Goal: Information Seeking & Learning: Learn about a topic

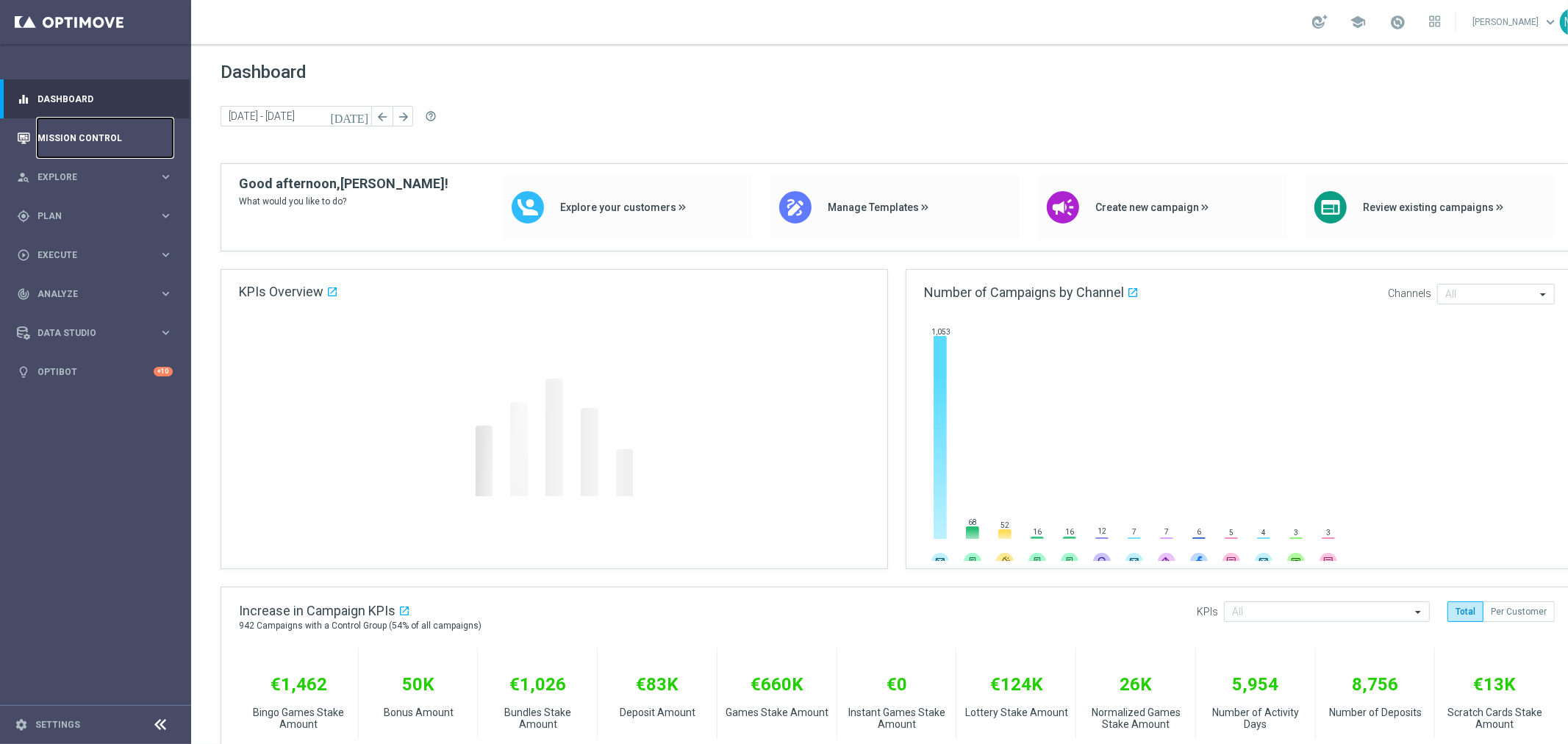
click at [111, 133] on link "Mission Control" at bounding box center [105, 137] width 135 height 39
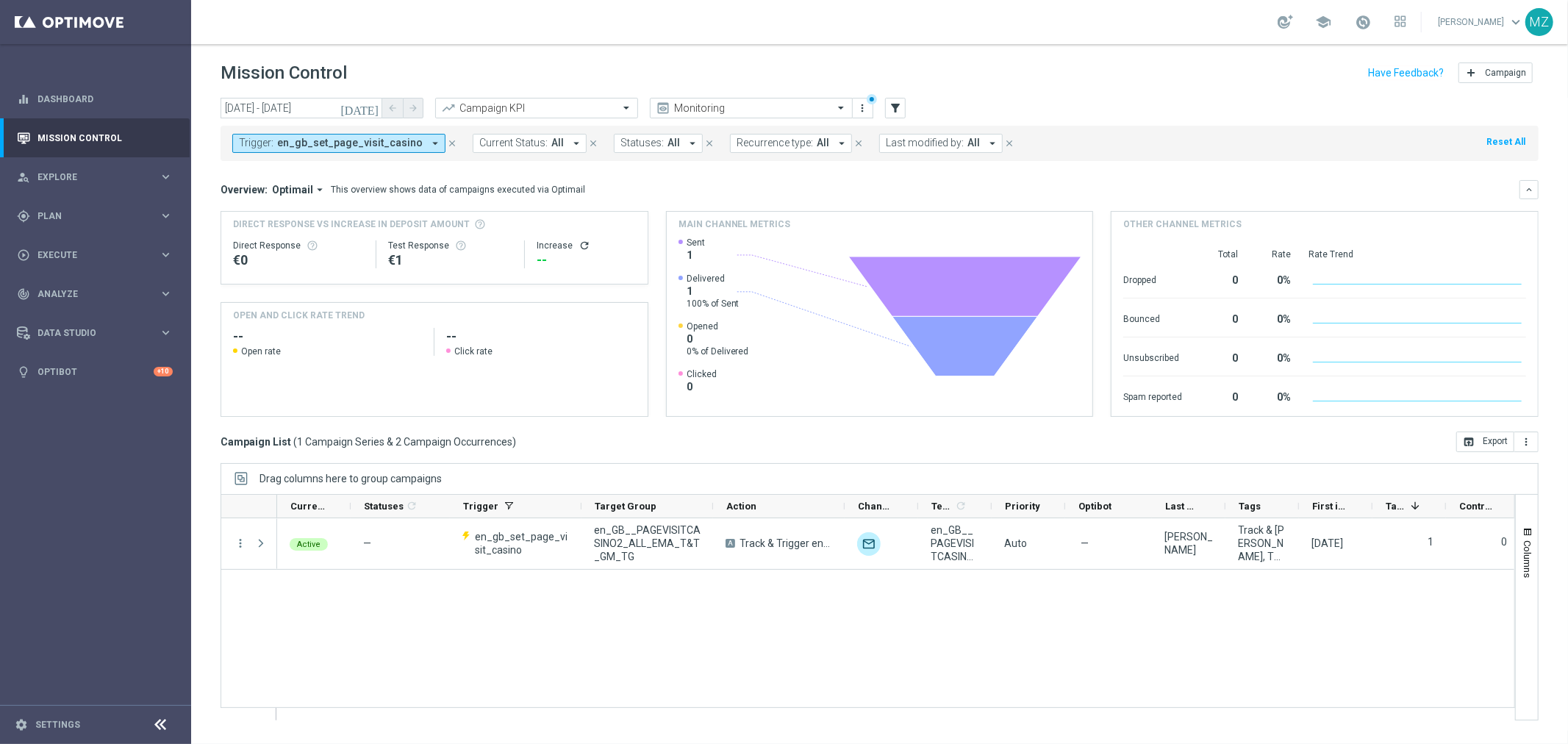
click at [324, 147] on span "en_gb_set_page_visit_casino" at bounding box center [350, 143] width 146 height 12
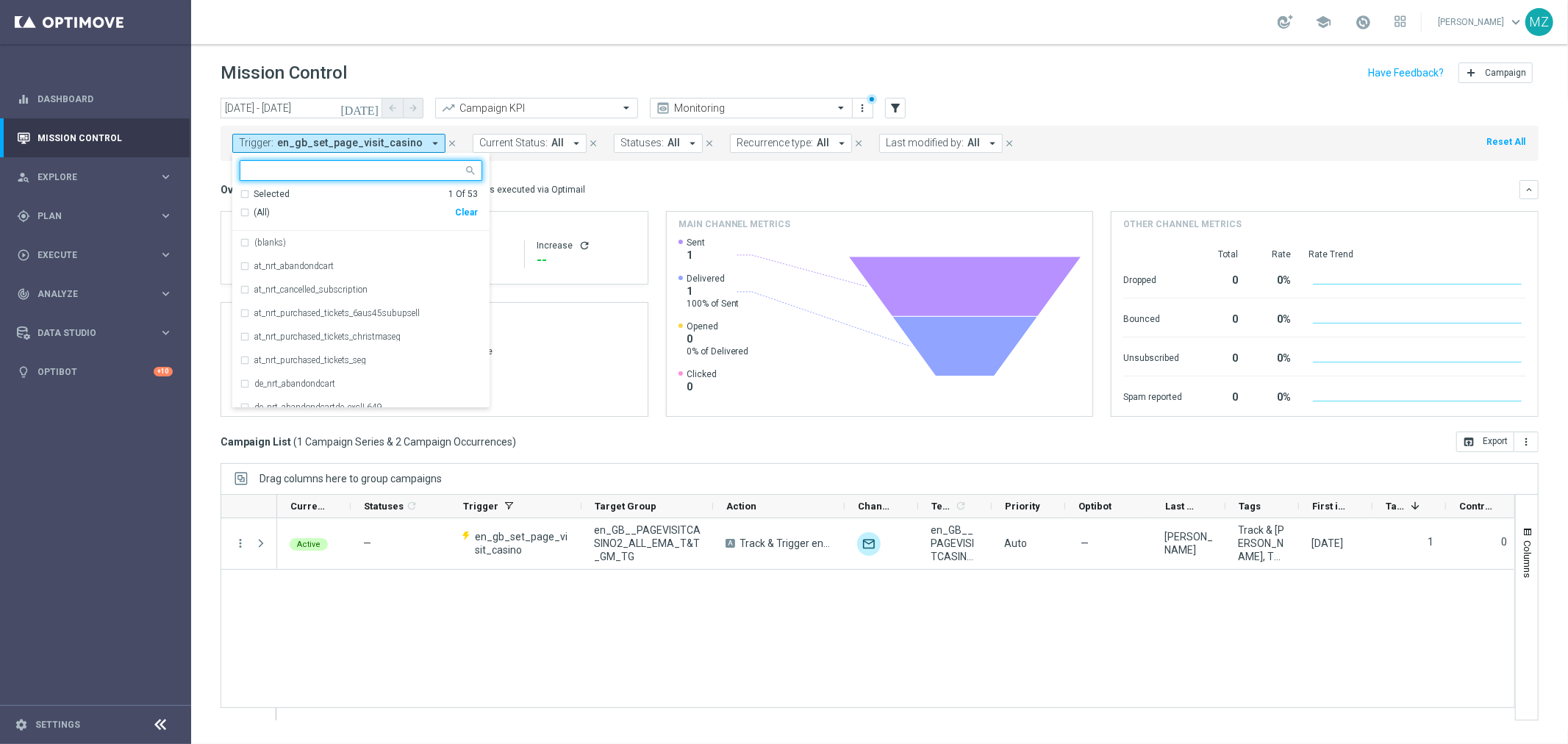
click at [0, 0] on div "Clear" at bounding box center [0, 0] width 0 height 0
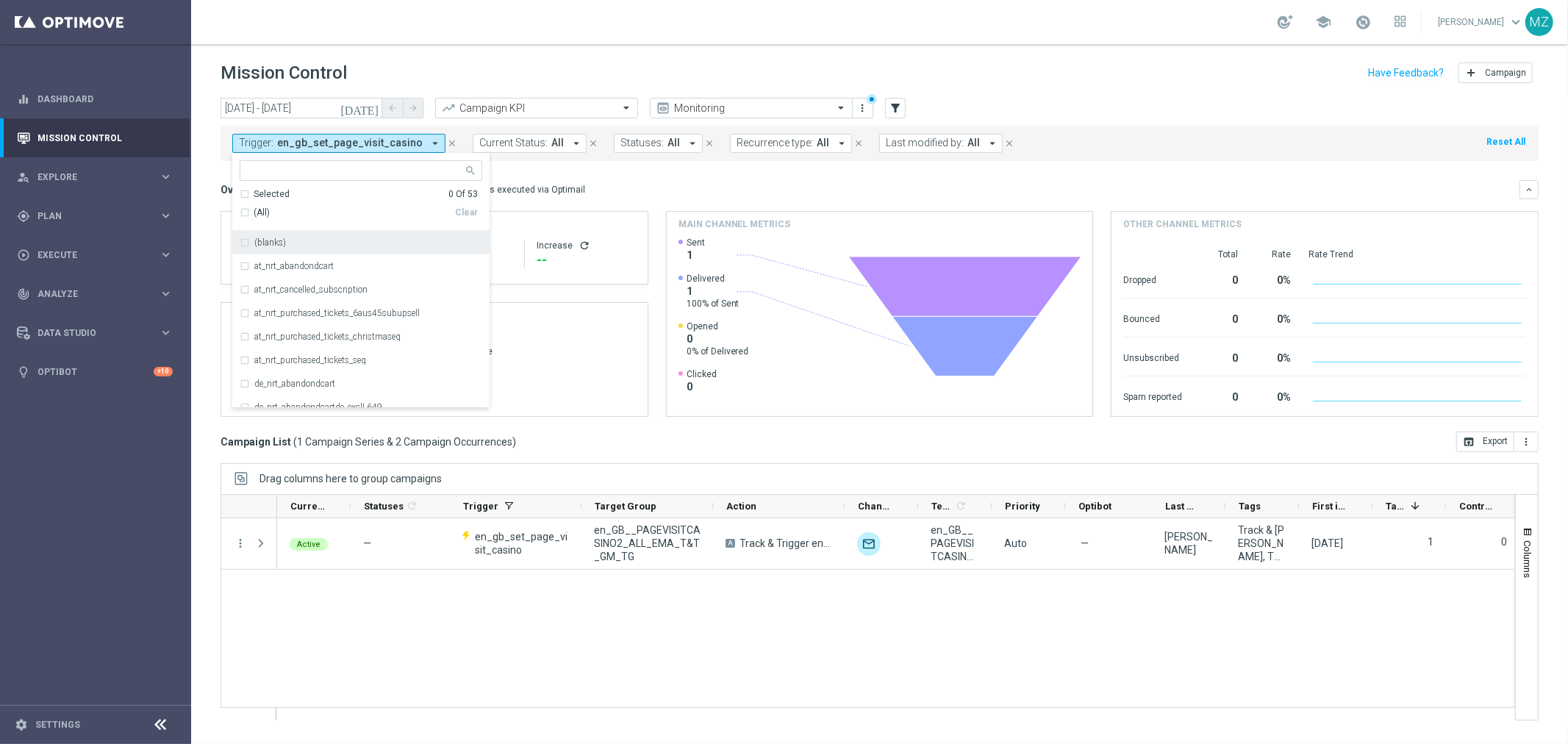
click at [246, 213] on div "(All)" at bounding box center [347, 213] width 216 height 12
click at [244, 245] on div "(blanks)" at bounding box center [361, 243] width 243 height 24
click at [243, 194] on div "Selected 52 Of 53" at bounding box center [358, 194] width 238 height 12
click at [873, 174] on mini-dashboard "Overview: Optimail arrow_drop_down This overview shows data of campaigns execut…" at bounding box center [879, 296] width 1318 height 270
